Goal: Task Accomplishment & Management: Use online tool/utility

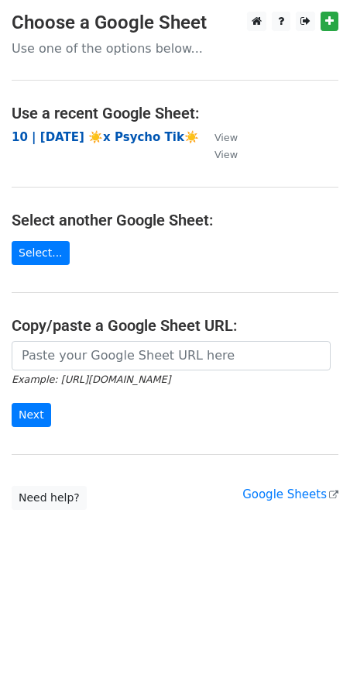
click at [52, 135] on strong "10 | [DATE] ☀️x Psycho Tik☀️" at bounding box center [106, 137] width 188 height 14
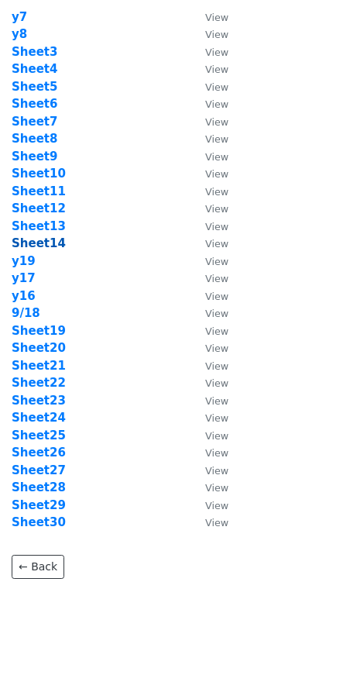
scroll to position [67, 0]
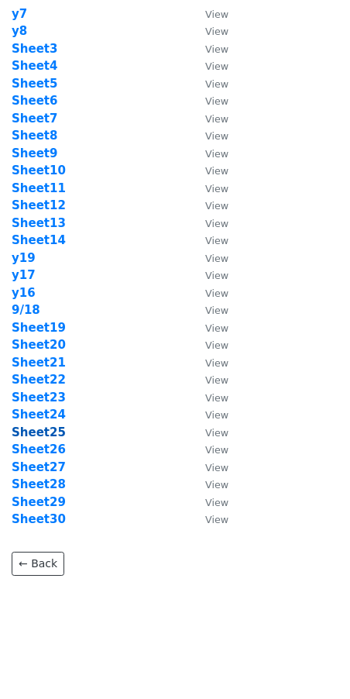
click at [40, 436] on strong "Sheet25" at bounding box center [39, 433] width 54 height 14
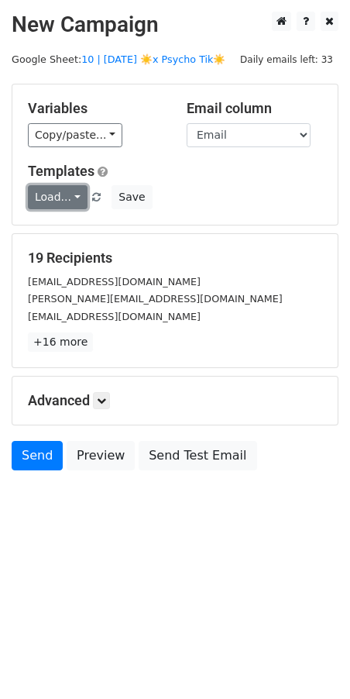
click at [51, 205] on link "Load..." at bounding box center [58, 197] width 60 height 24
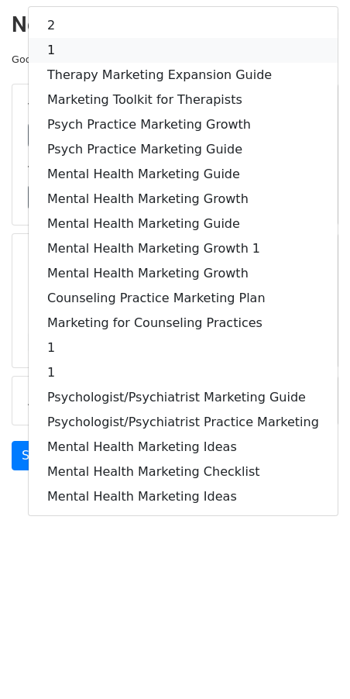
click at [115, 50] on link "1" at bounding box center [183, 50] width 309 height 25
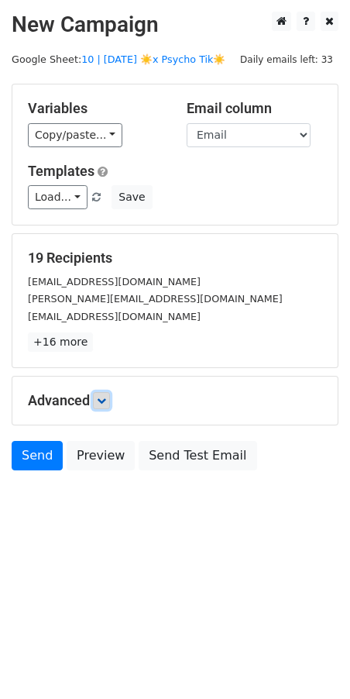
click at [106, 398] on icon at bounding box center [101, 400] width 9 height 9
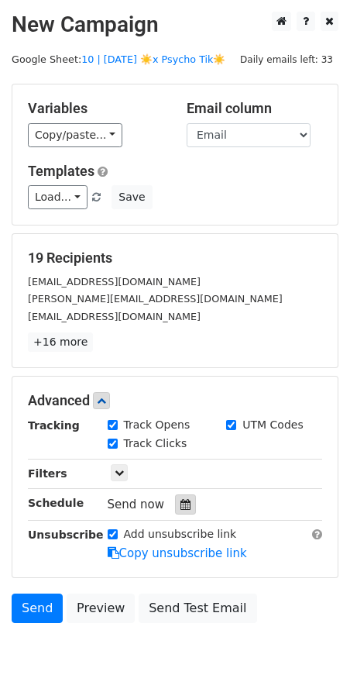
click at [181, 499] on icon at bounding box center [186, 504] width 10 height 11
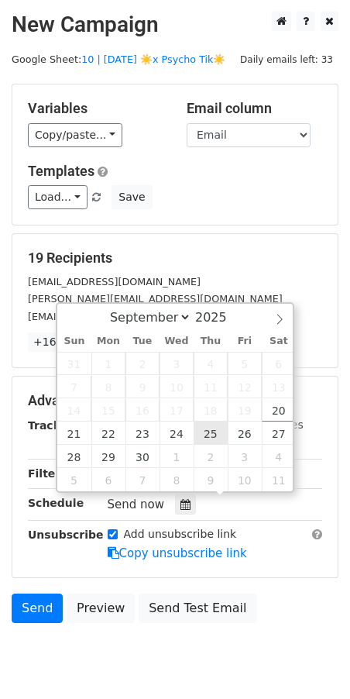
type input "2025-09-25 12:00"
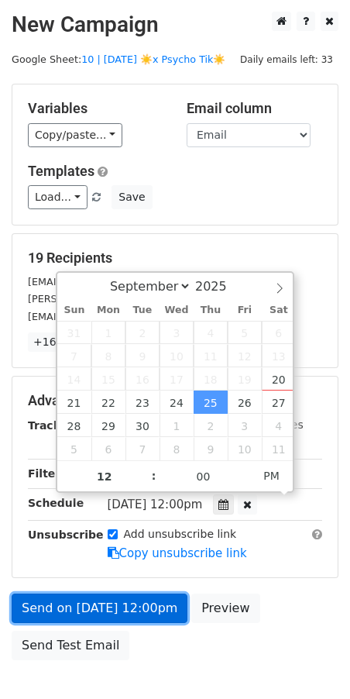
click at [93, 610] on link "Send on Sep 25 at 12:00pm" at bounding box center [100, 608] width 176 height 29
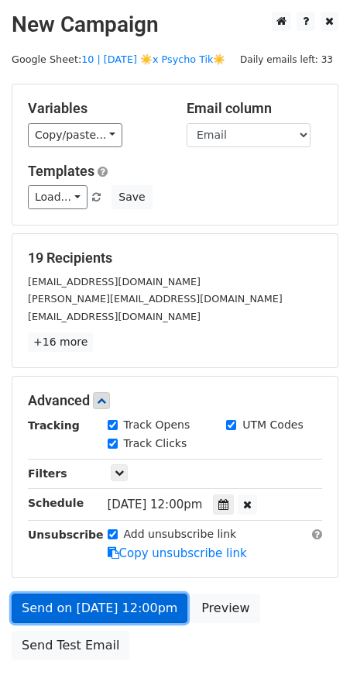
click at [75, 595] on link "Send on Sep 25 at 12:00pm" at bounding box center [100, 608] width 176 height 29
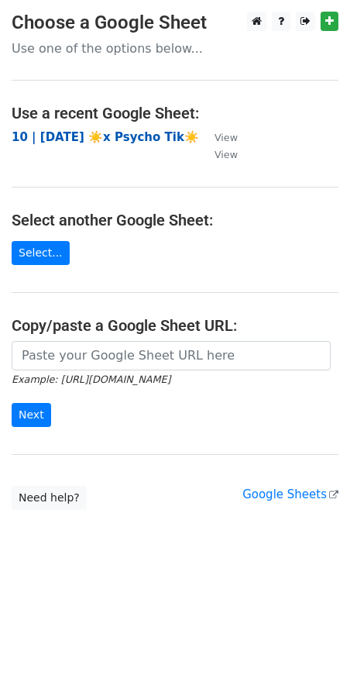
click at [144, 137] on strong "10 | SEPT 18 ☀️x Psycho Tik☀️" at bounding box center [106, 137] width 188 height 14
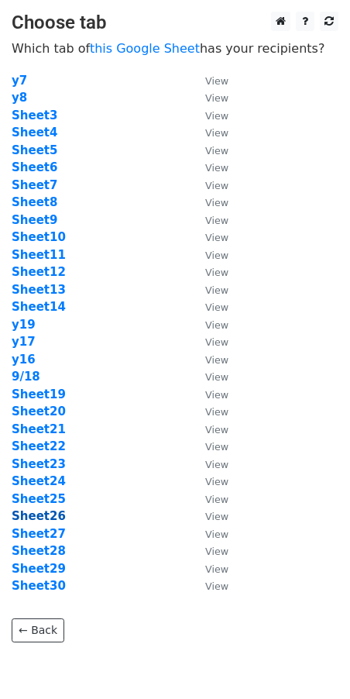
click at [47, 512] on strong "Sheet26" at bounding box center [39, 516] width 54 height 14
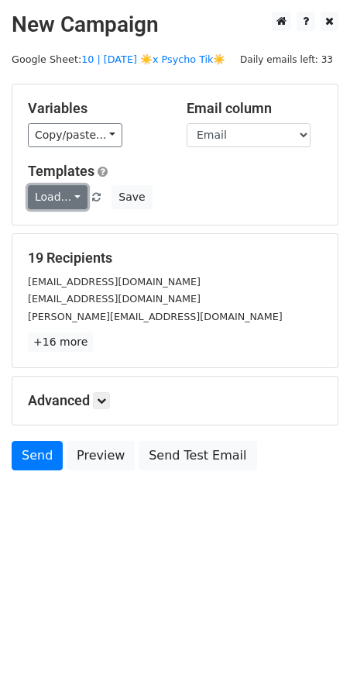
click at [52, 186] on link "Load..." at bounding box center [58, 197] width 60 height 24
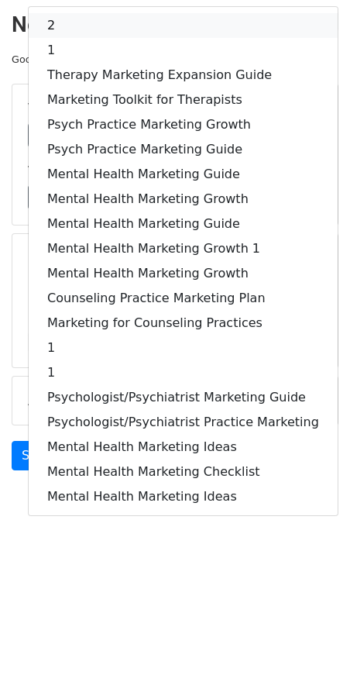
click at [118, 19] on link "2" at bounding box center [183, 25] width 309 height 25
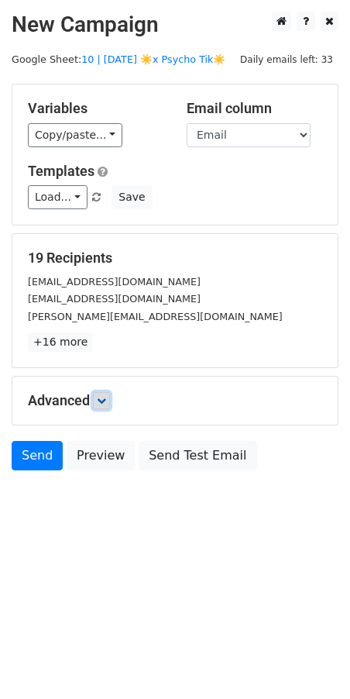
click at [99, 396] on icon at bounding box center [101, 400] width 9 height 9
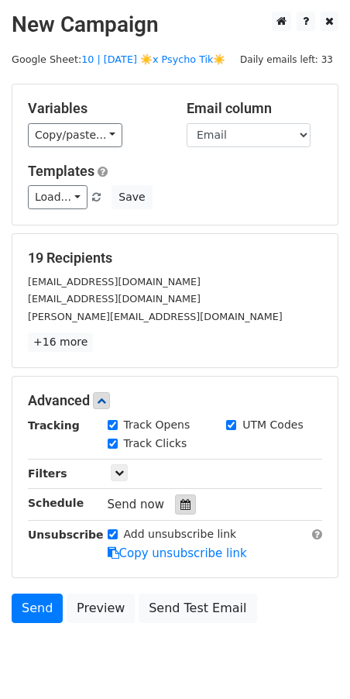
click at [185, 499] on div at bounding box center [185, 504] width 21 height 20
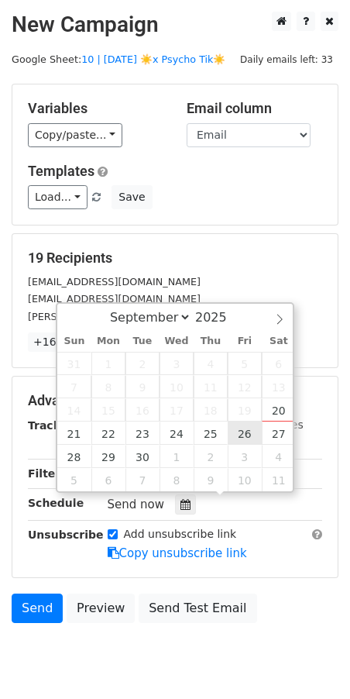
type input "2025-09-26 12:00"
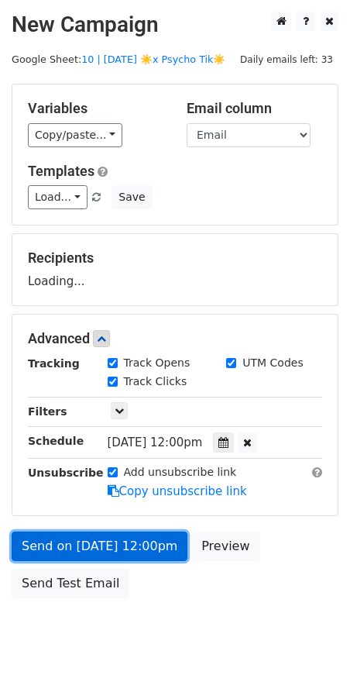
click at [122, 539] on link "Send on Sep 26 at 12:00pm" at bounding box center [100, 546] width 176 height 29
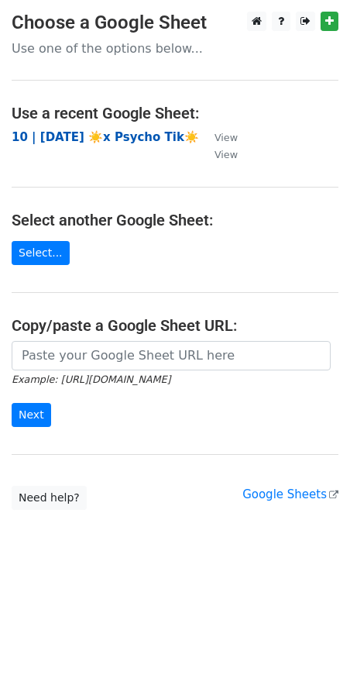
click at [80, 130] on strong "10 | [DATE] ☀️x Psycho Tik☀️" at bounding box center [106, 137] width 188 height 14
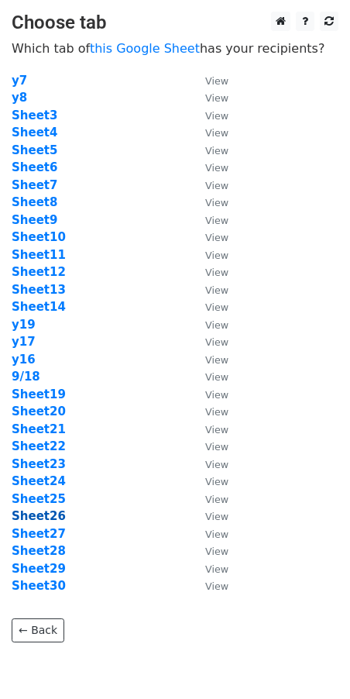
click at [32, 515] on strong "Sheet26" at bounding box center [39, 516] width 54 height 14
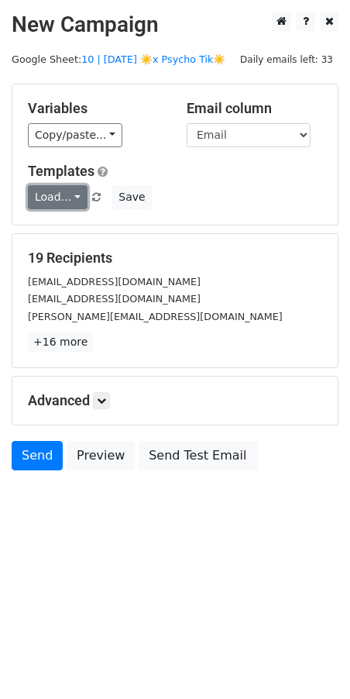
click at [55, 202] on link "Load..." at bounding box center [58, 197] width 60 height 24
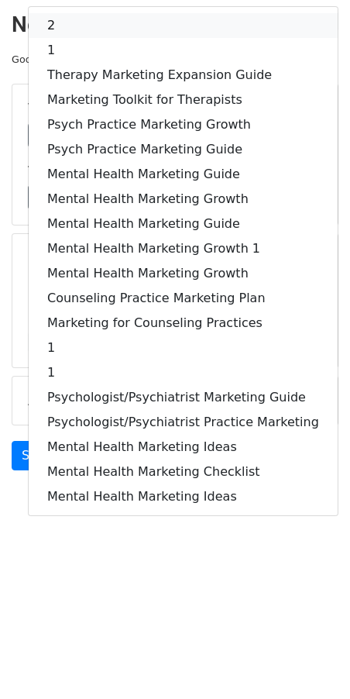
click at [101, 25] on link "2" at bounding box center [183, 25] width 309 height 25
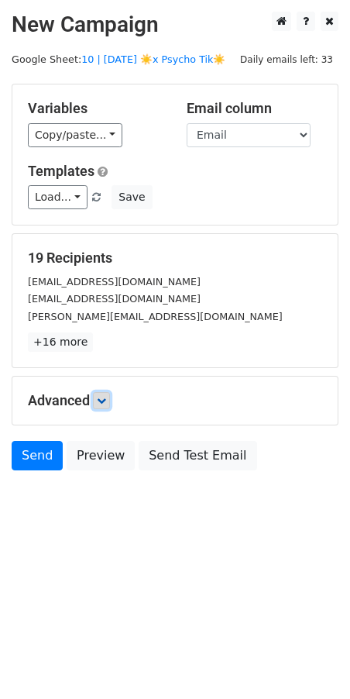
click at [106, 396] on icon at bounding box center [101, 400] width 9 height 9
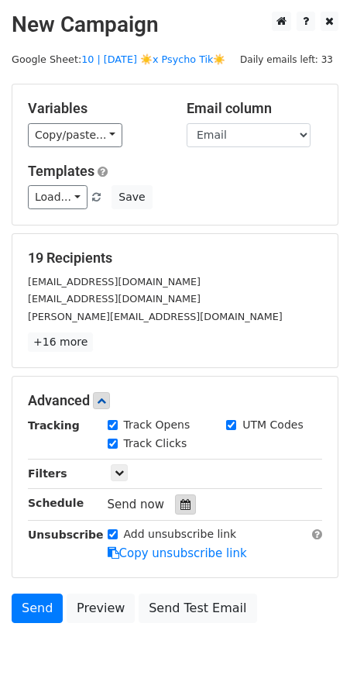
click at [183, 508] on div at bounding box center [185, 504] width 21 height 20
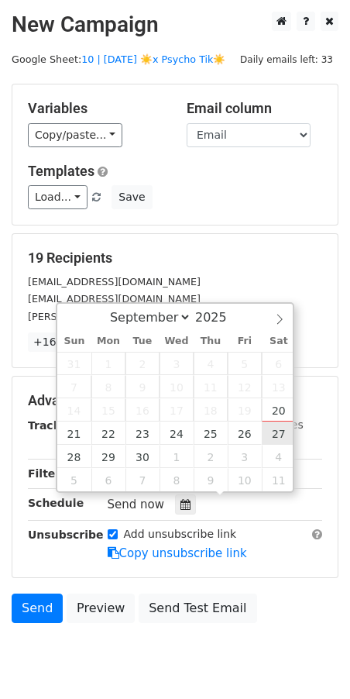
type input "2025-09-27 12:00"
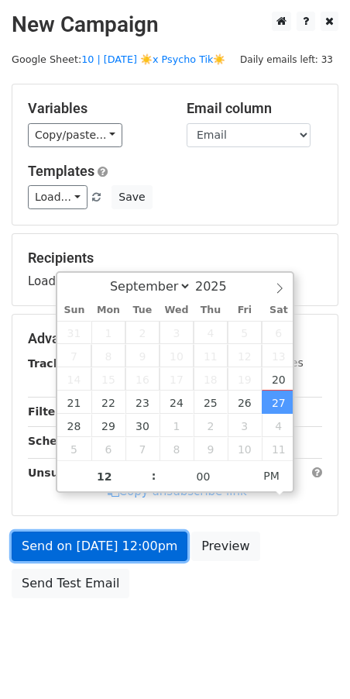
click at [138, 549] on link "Send on Sep 27 at 12:00pm" at bounding box center [100, 546] width 176 height 29
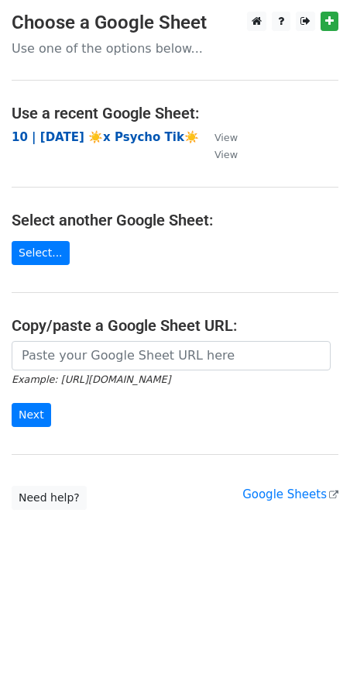
click at [88, 131] on strong "10 | SEPT 18 ☀️x Psycho Tik☀️" at bounding box center [106, 137] width 188 height 14
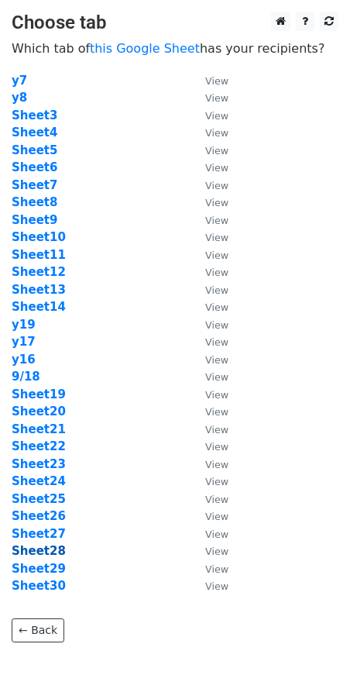
click at [40, 552] on strong "Sheet28" at bounding box center [39, 551] width 54 height 14
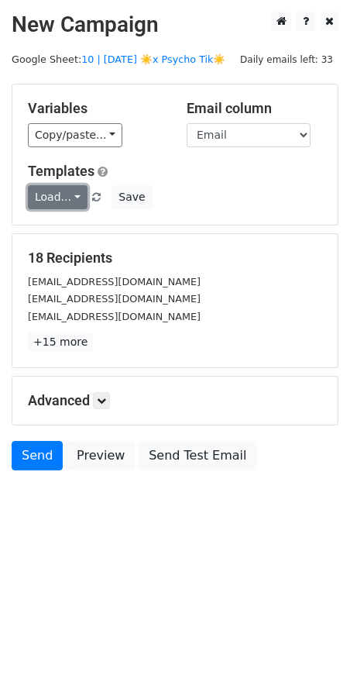
click at [52, 205] on link "Load..." at bounding box center [58, 197] width 60 height 24
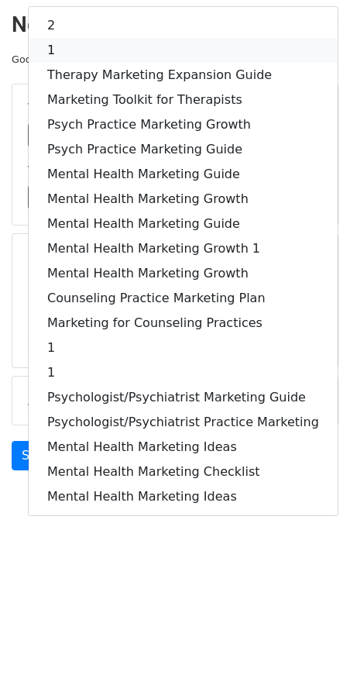
click at [129, 56] on link "1" at bounding box center [183, 50] width 309 height 25
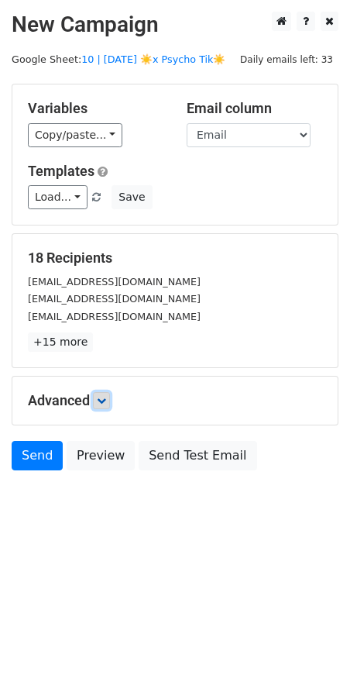
click at [105, 396] on icon at bounding box center [101, 400] width 9 height 9
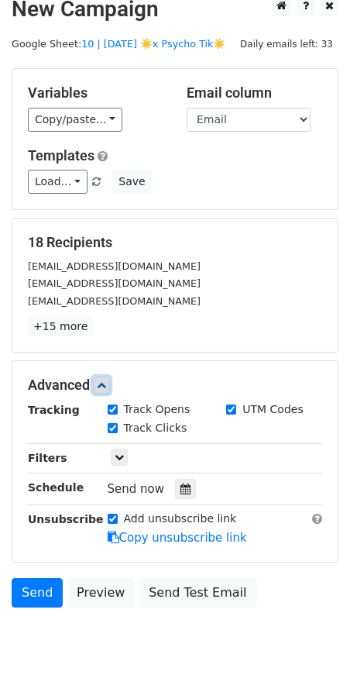
scroll to position [19, 0]
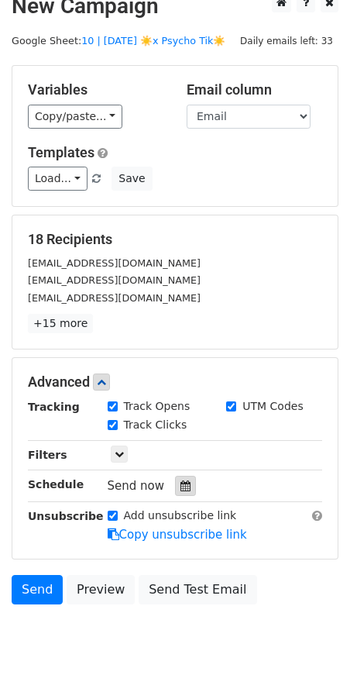
click at [181, 482] on icon at bounding box center [186, 486] width 10 height 11
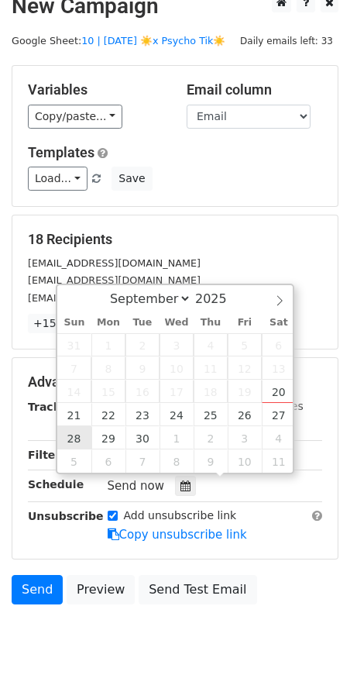
type input "[DATE] 12:00"
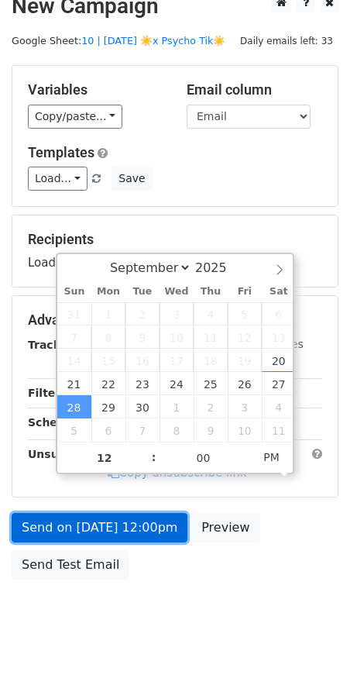
click at [78, 534] on link "Send on [DATE] 12:00pm" at bounding box center [100, 527] width 176 height 29
